Goal: Find specific page/section: Find specific page/section

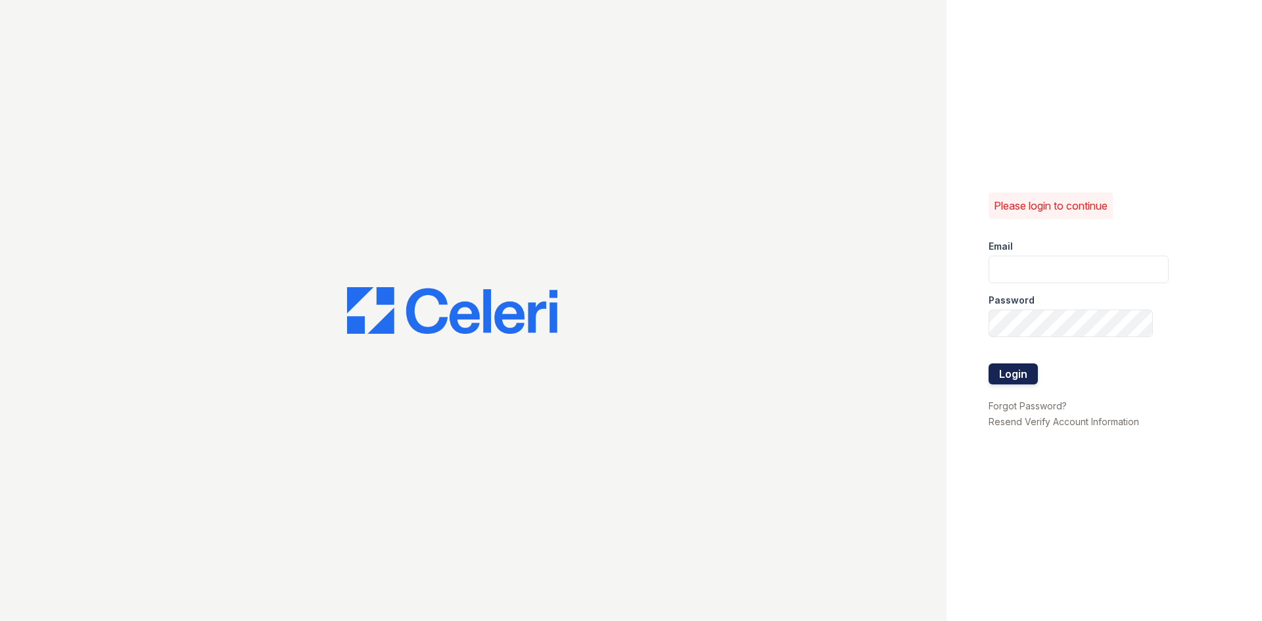
type input "renewowingsmills@trinity-pm.com"
click at [1024, 372] on button "Login" at bounding box center [1012, 373] width 49 height 21
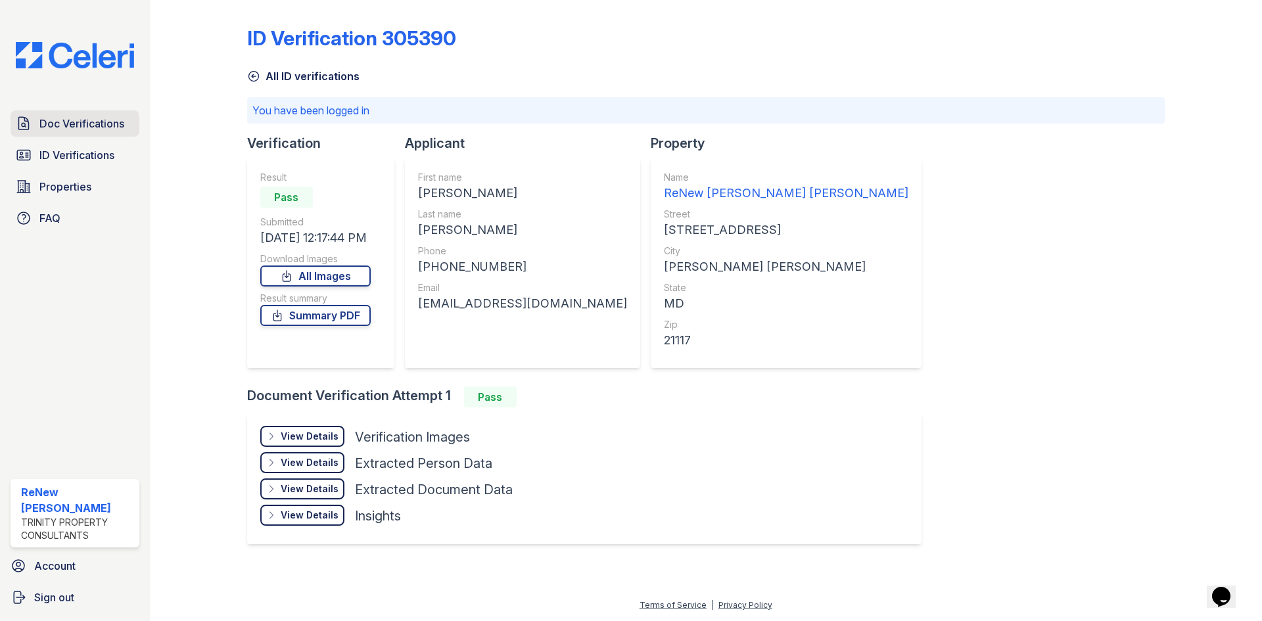
click at [75, 126] on span "Doc Verifications" at bounding box center [81, 124] width 85 height 16
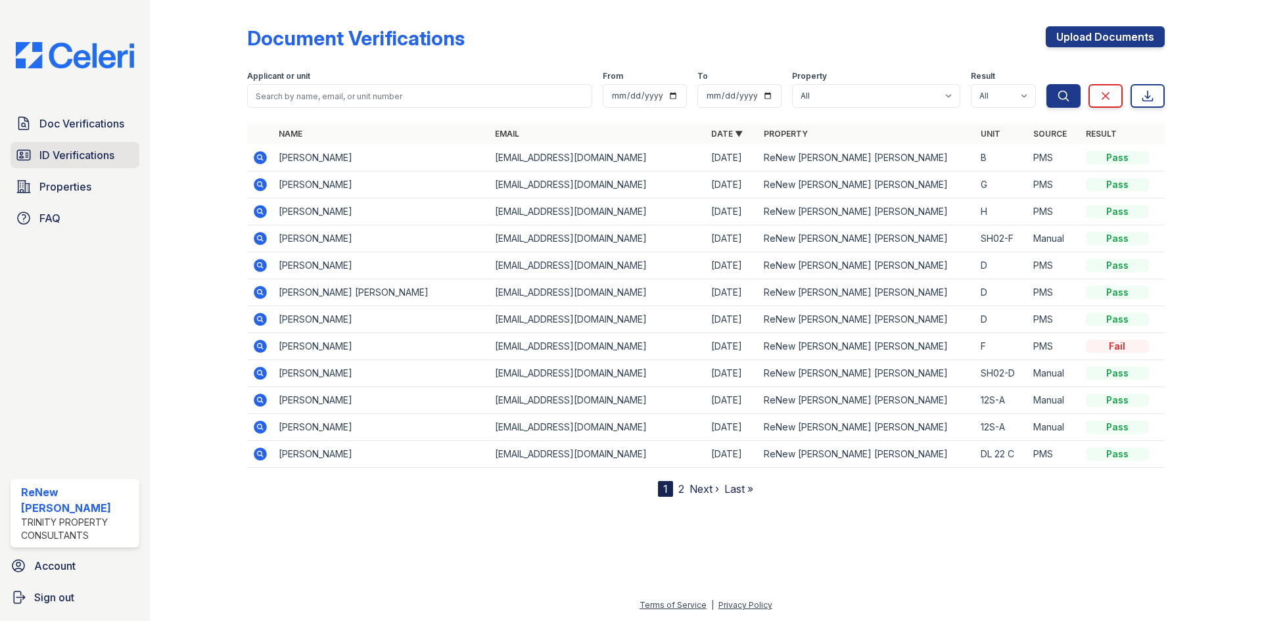
click at [65, 148] on span "ID Verifications" at bounding box center [76, 155] width 75 height 16
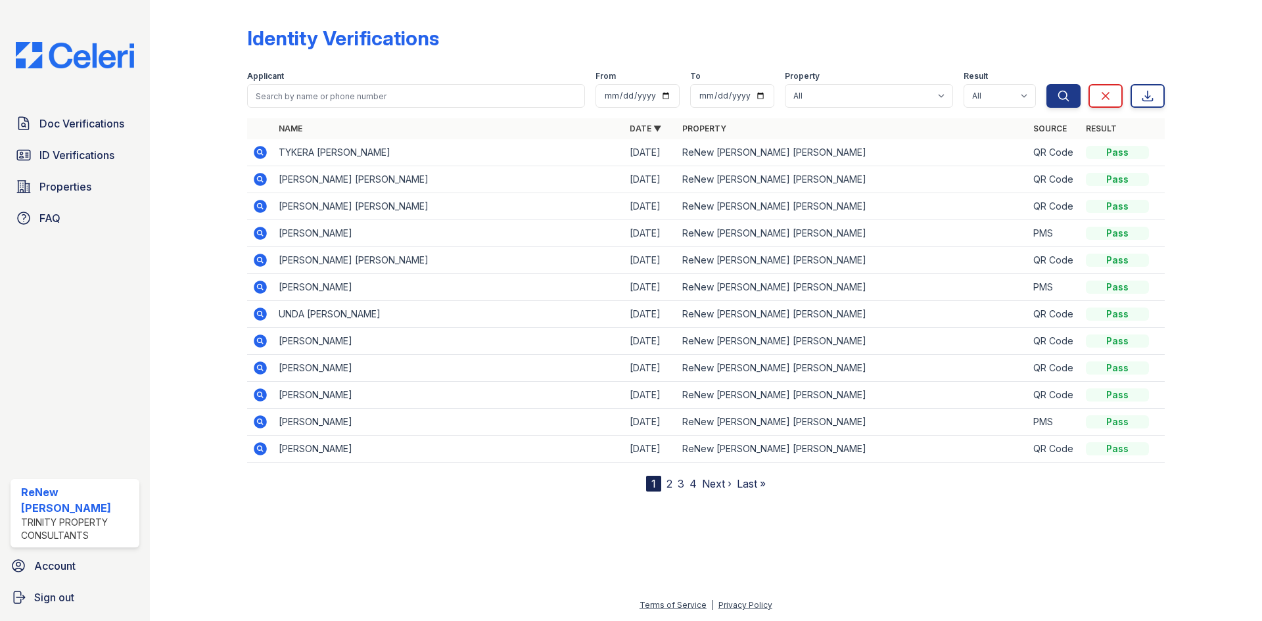
click at [475, 515] on div at bounding box center [706, 555] width 1070 height 85
